Goal: Information Seeking & Learning: Learn about a topic

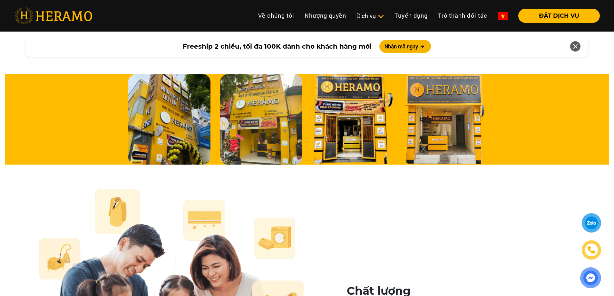
scroll to position [2094, 0]
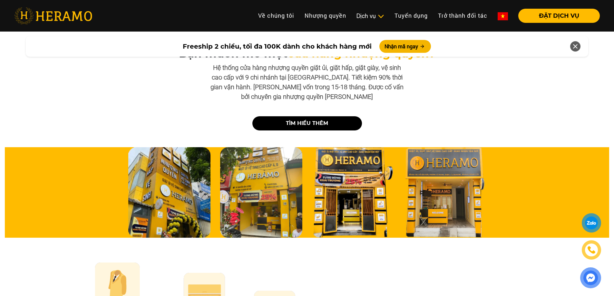
click at [337, 116] on link "TÌM HIỂU THÊM" at bounding box center [307, 123] width 110 height 14
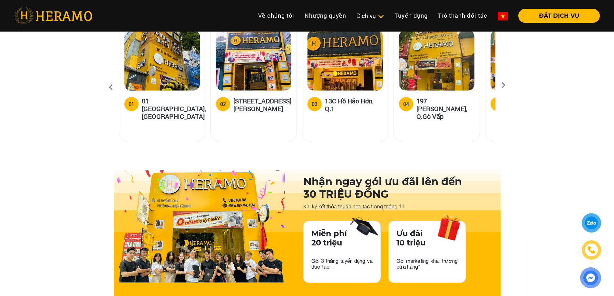
scroll to position [870, 0]
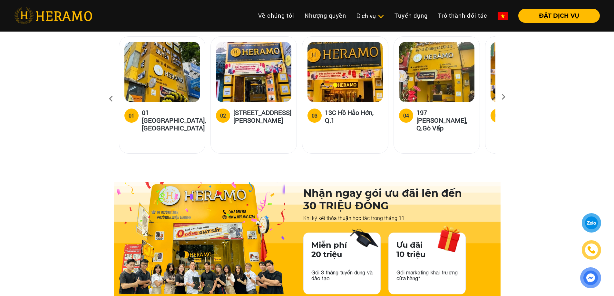
click at [500, 97] on icon at bounding box center [503, 99] width 12 height 4
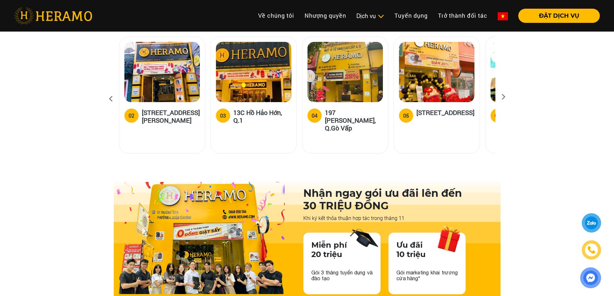
click at [500, 97] on icon at bounding box center [503, 99] width 12 height 4
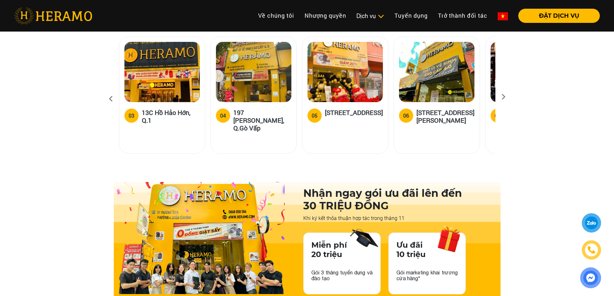
click at [500, 97] on icon at bounding box center [503, 99] width 12 height 4
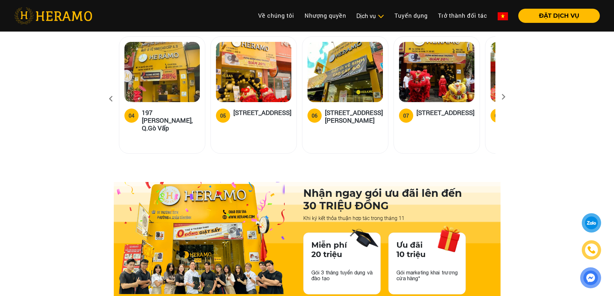
click at [500, 97] on icon at bounding box center [503, 99] width 12 height 4
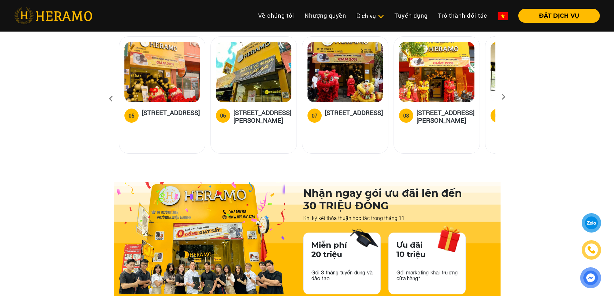
click at [500, 97] on icon at bounding box center [503, 99] width 12 height 4
click at [504, 97] on icon at bounding box center [503, 99] width 12 height 4
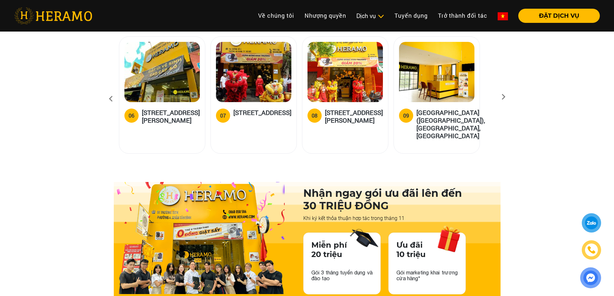
click at [504, 97] on icon at bounding box center [503, 99] width 12 height 4
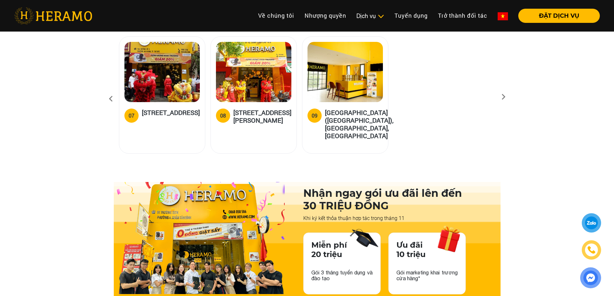
click at [504, 97] on icon at bounding box center [503, 99] width 12 height 4
click at [114, 90] on icon at bounding box center [111, 98] width 12 height 17
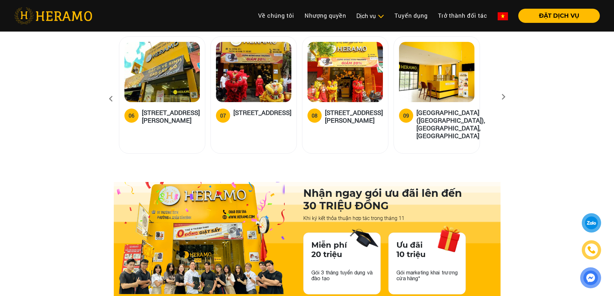
click at [114, 90] on icon at bounding box center [111, 98] width 12 height 17
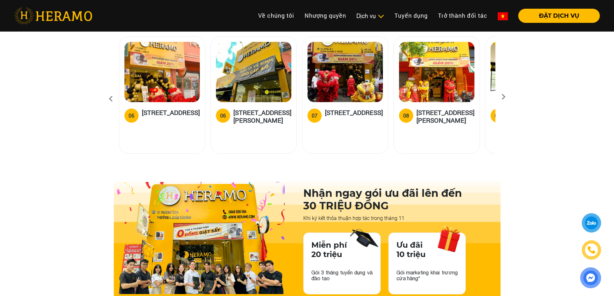
click at [114, 90] on icon at bounding box center [111, 98] width 12 height 17
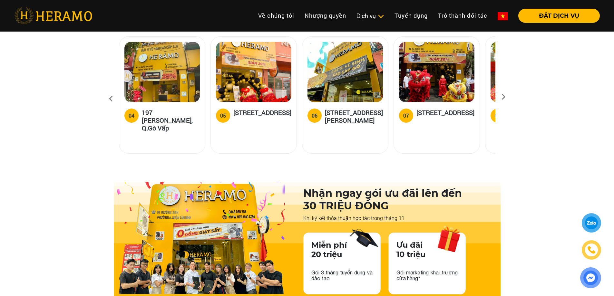
click at [114, 90] on icon at bounding box center [111, 98] width 12 height 17
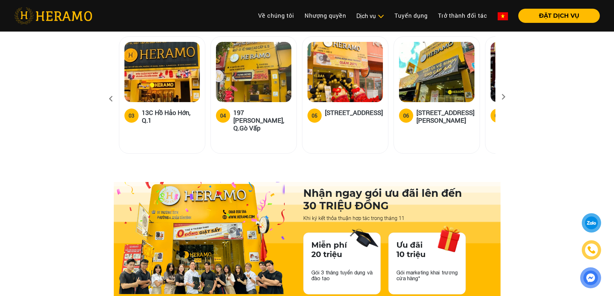
click at [114, 90] on icon at bounding box center [111, 98] width 12 height 17
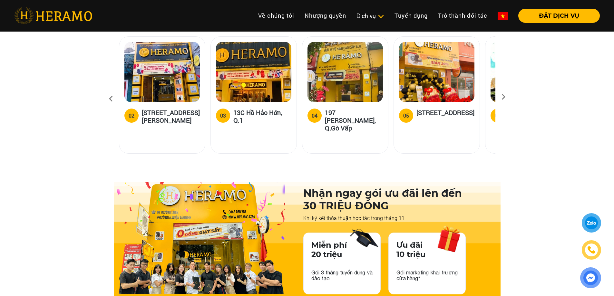
click at [114, 90] on icon at bounding box center [111, 98] width 12 height 17
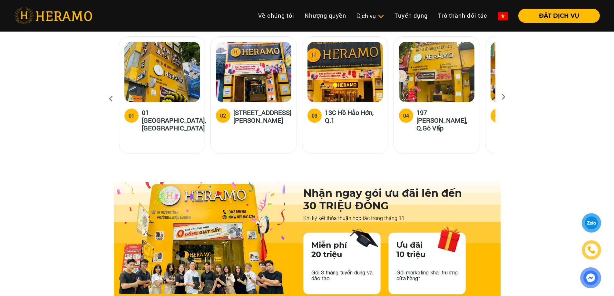
click at [114, 90] on icon at bounding box center [111, 98] width 12 height 17
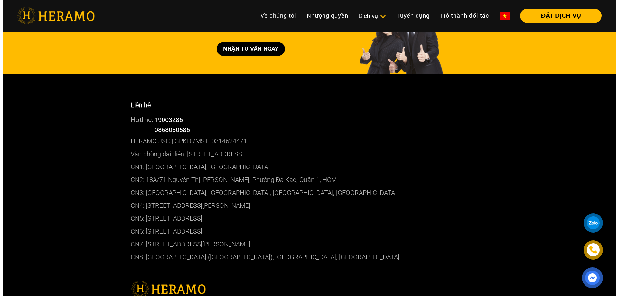
scroll to position [3640, 0]
